Goal: Find specific page/section: Find specific page/section

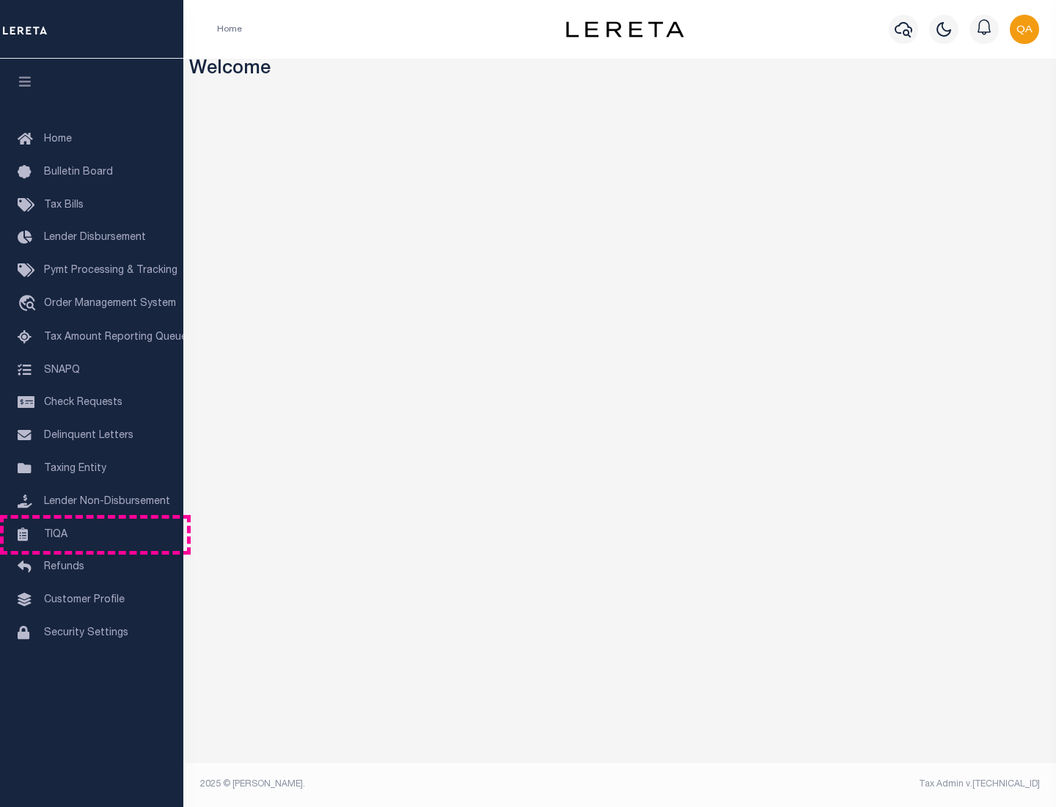
click at [92, 534] on link "TIQA" at bounding box center [91, 535] width 183 height 33
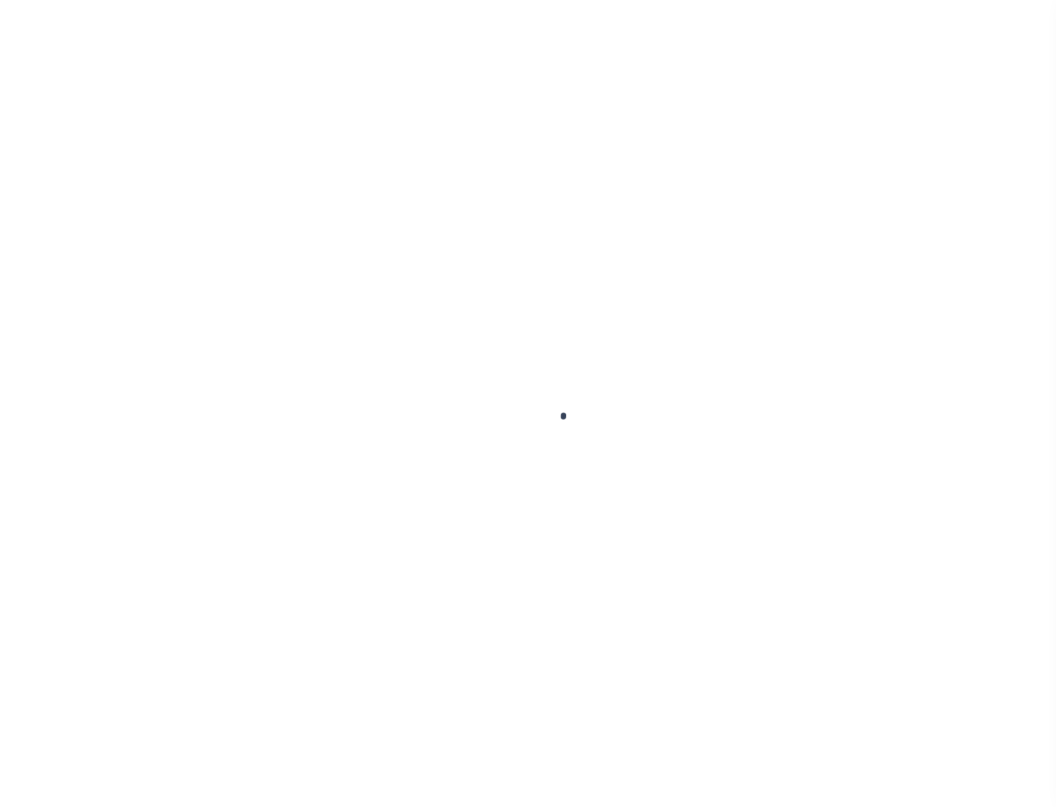
select select "200"
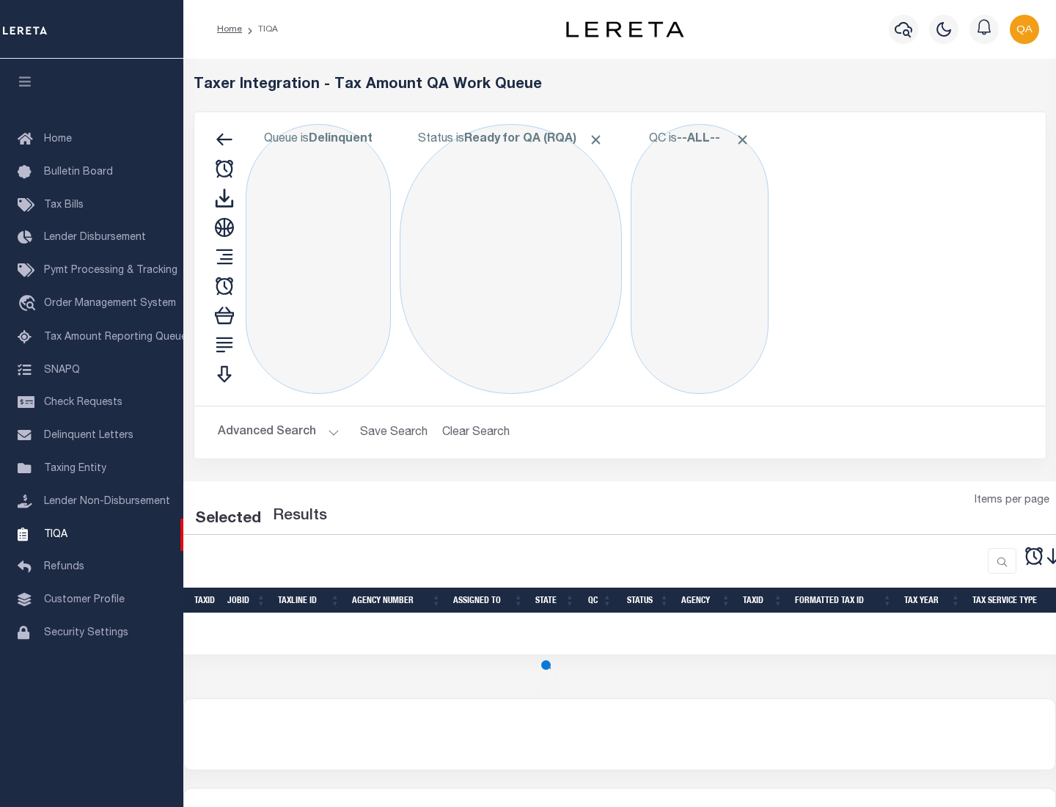
select select "200"
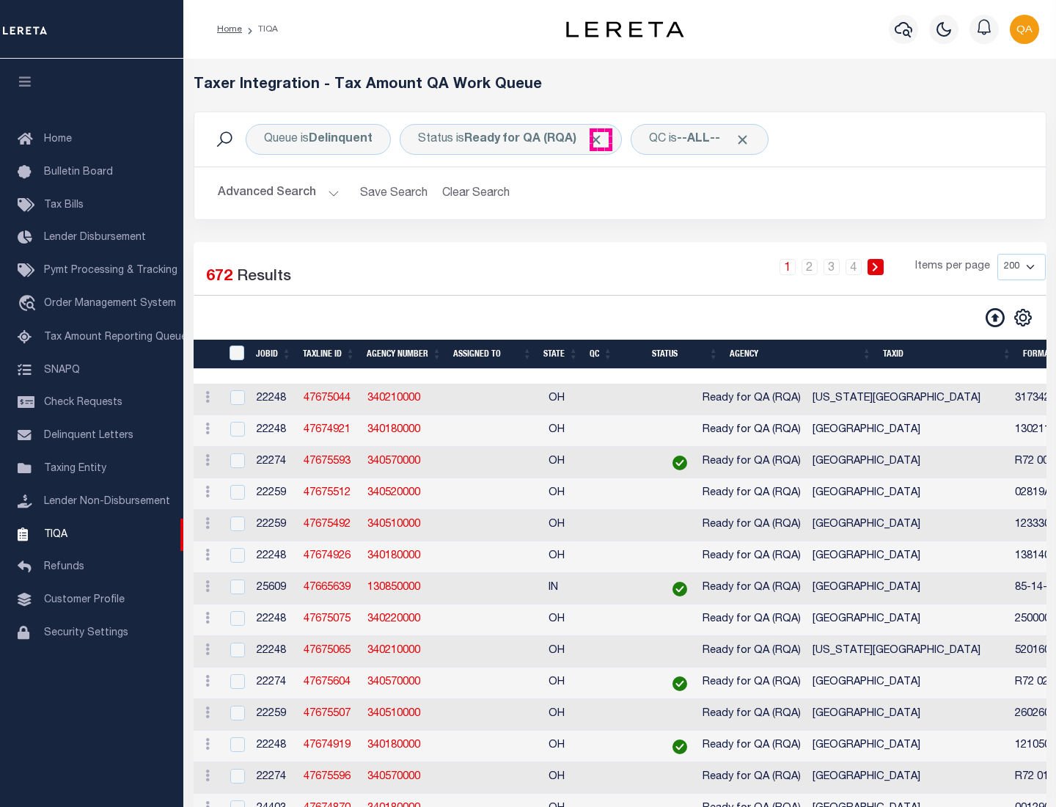
click at [601, 139] on span "Click to Remove" at bounding box center [595, 139] width 15 height 15
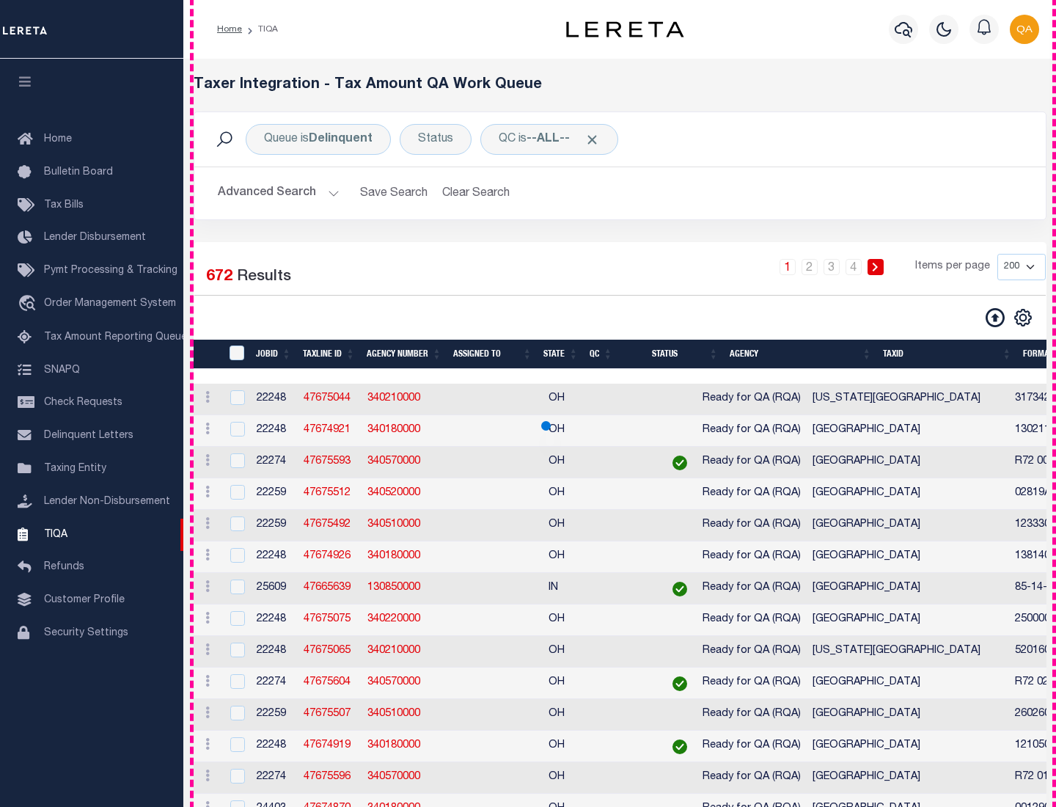
scroll to position [3135, 0]
